Goal: Task Accomplishment & Management: Manage account settings

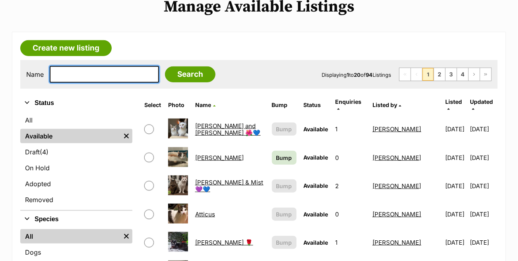
click at [108, 66] on input "text" at bounding box center [104, 74] width 109 height 17
type input "hollie"
click at [165, 66] on input "Search" at bounding box center [190, 74] width 50 height 16
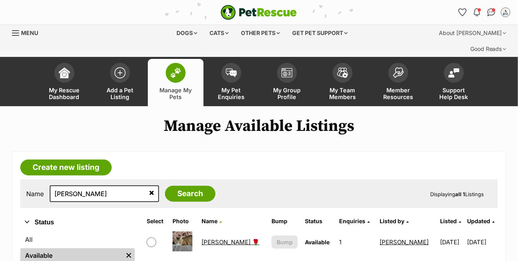
click at [210, 238] on link "Hollie 🌹" at bounding box center [230, 242] width 58 height 8
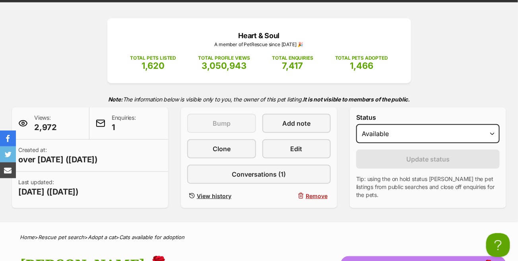
scroll to position [119, 0]
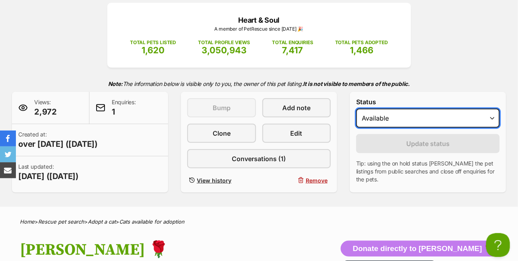
click at [450, 108] on select "Draft - not available as listing has enquires Available On hold Adopted" at bounding box center [427, 117] width 143 height 19
select select "on_hold"
click at [356, 108] on select "Draft - not available as listing has enquires Available On hold Adopted" at bounding box center [427, 117] width 143 height 19
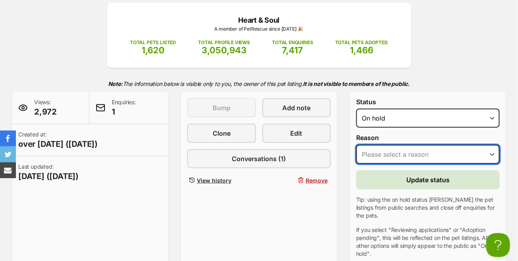
click at [430, 145] on select "Please select a reason Medical reasons Reviewing applications Adoption pending …" at bounding box center [427, 154] width 143 height 19
select select "adoption_pending"
click at [356, 145] on select "Please select a reason Medical reasons Reviewing applications Adoption pending …" at bounding box center [427, 154] width 143 height 19
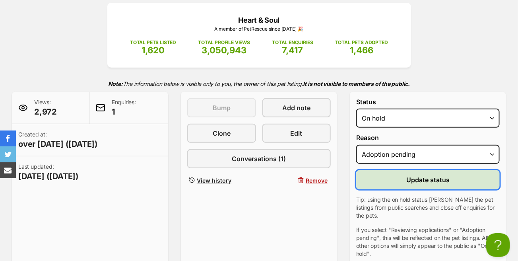
click at [421, 175] on span "Update status" at bounding box center [427, 180] width 43 height 10
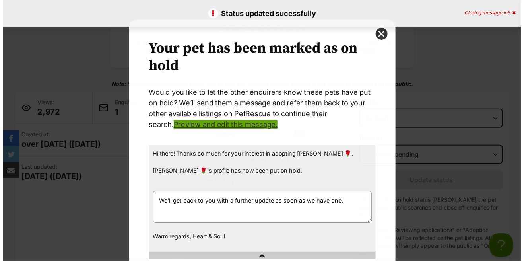
scroll to position [0, 0]
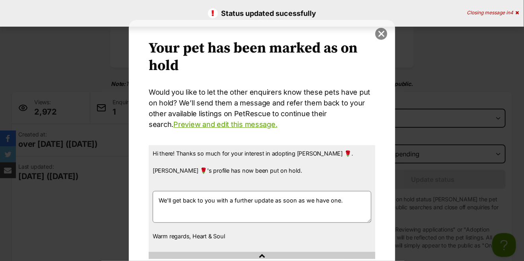
click at [375, 31] on button "close" at bounding box center [381, 34] width 12 height 12
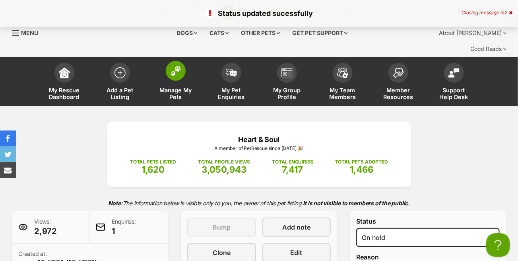
click at [173, 66] on img at bounding box center [175, 71] width 11 height 10
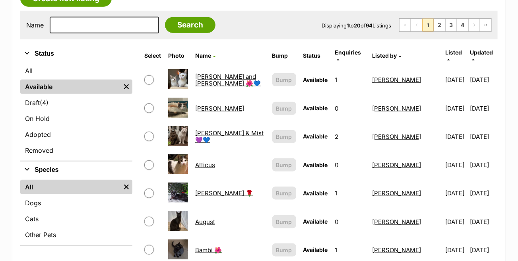
scroll to position [238, 0]
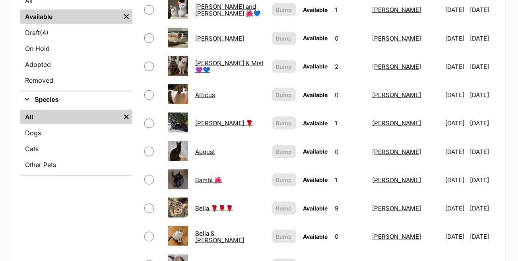
click at [205, 148] on link "August" at bounding box center [205, 152] width 20 height 8
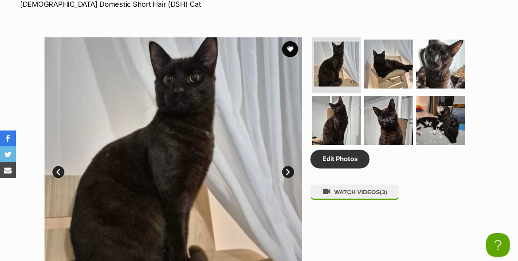
click at [283, 166] on link "Next" at bounding box center [288, 172] width 12 height 12
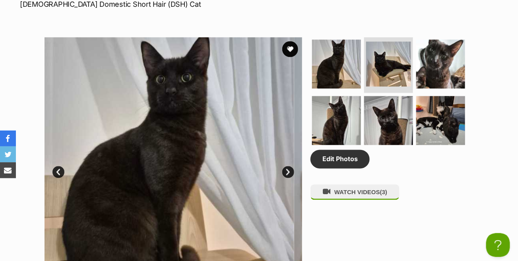
click at [283, 166] on link "Next" at bounding box center [288, 172] width 12 height 12
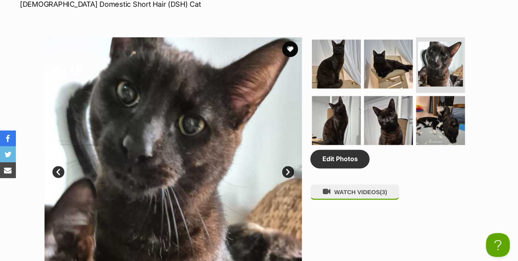
click at [284, 166] on link "Next" at bounding box center [288, 172] width 12 height 12
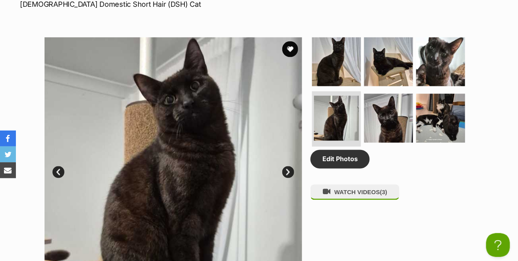
click at [286, 166] on link "Next" at bounding box center [288, 172] width 12 height 12
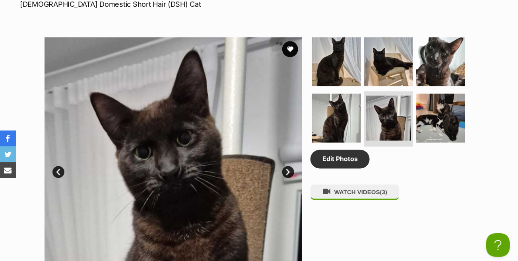
click at [286, 166] on link "Next" at bounding box center [288, 172] width 12 height 12
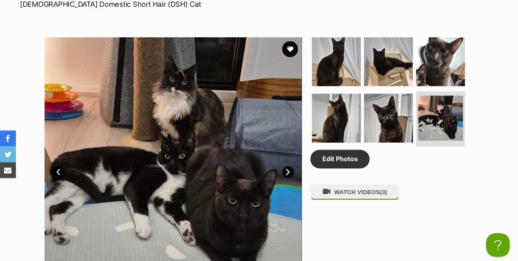
click at [287, 166] on link "Next" at bounding box center [288, 172] width 12 height 12
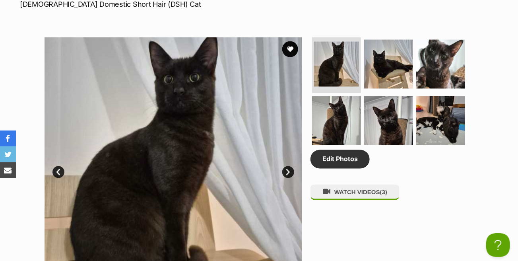
click at [287, 166] on link "Next" at bounding box center [288, 172] width 12 height 12
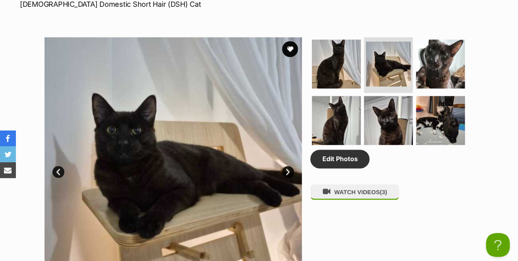
click at [287, 166] on link "Next" at bounding box center [288, 172] width 12 height 12
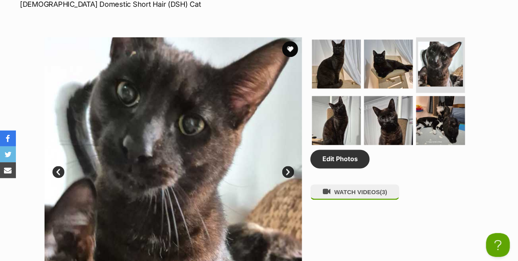
click at [287, 166] on link "Next" at bounding box center [288, 172] width 12 height 12
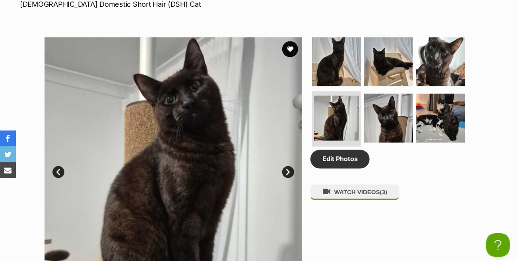
click at [287, 166] on link "Next" at bounding box center [288, 172] width 12 height 12
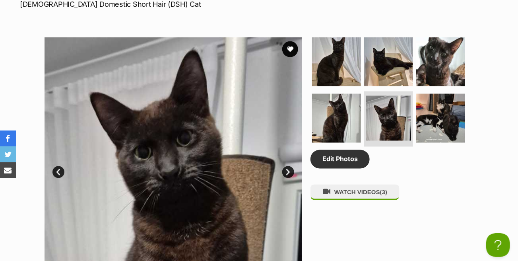
click at [287, 166] on link "Next" at bounding box center [288, 172] width 12 height 12
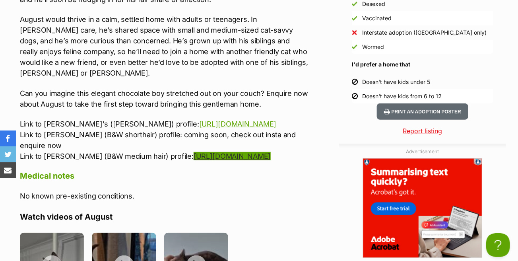
click at [193, 152] on link "https://www.petrescue.com.au/listings/1137323" at bounding box center [231, 156] width 77 height 8
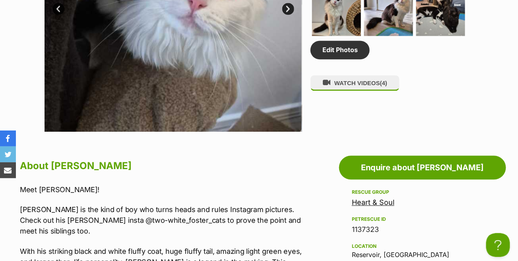
scroll to position [556, 0]
